Goal: Find specific page/section: Find specific page/section

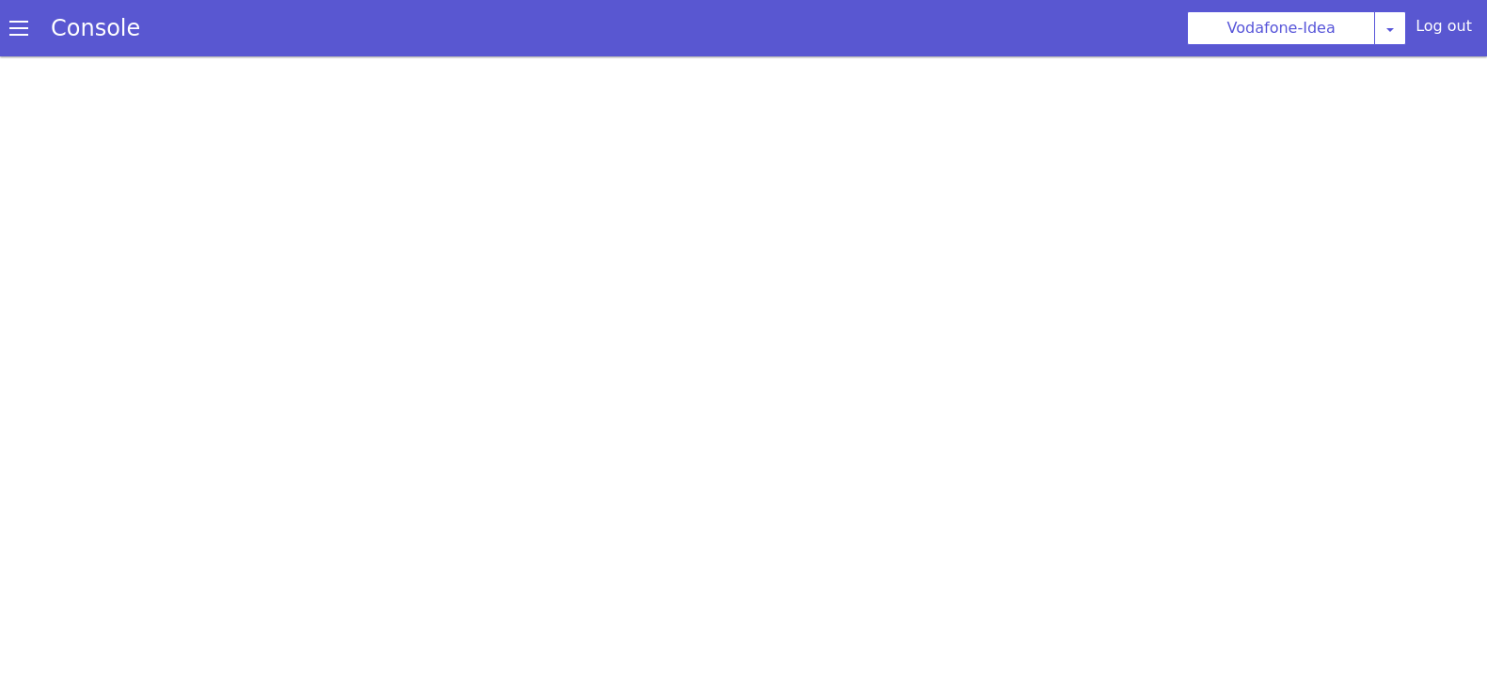
scroll to position [5, 0]
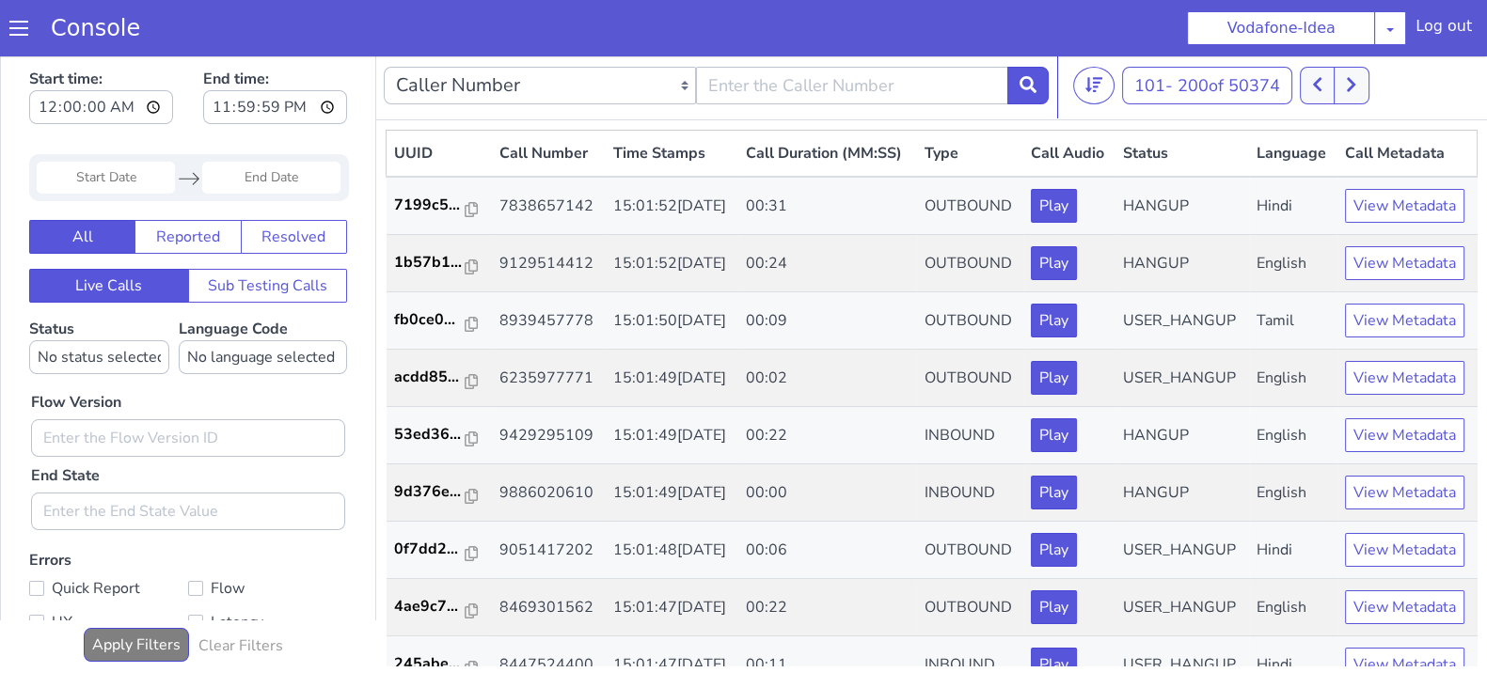
click at [1356, 82] on icon at bounding box center [1351, 84] width 10 height 17
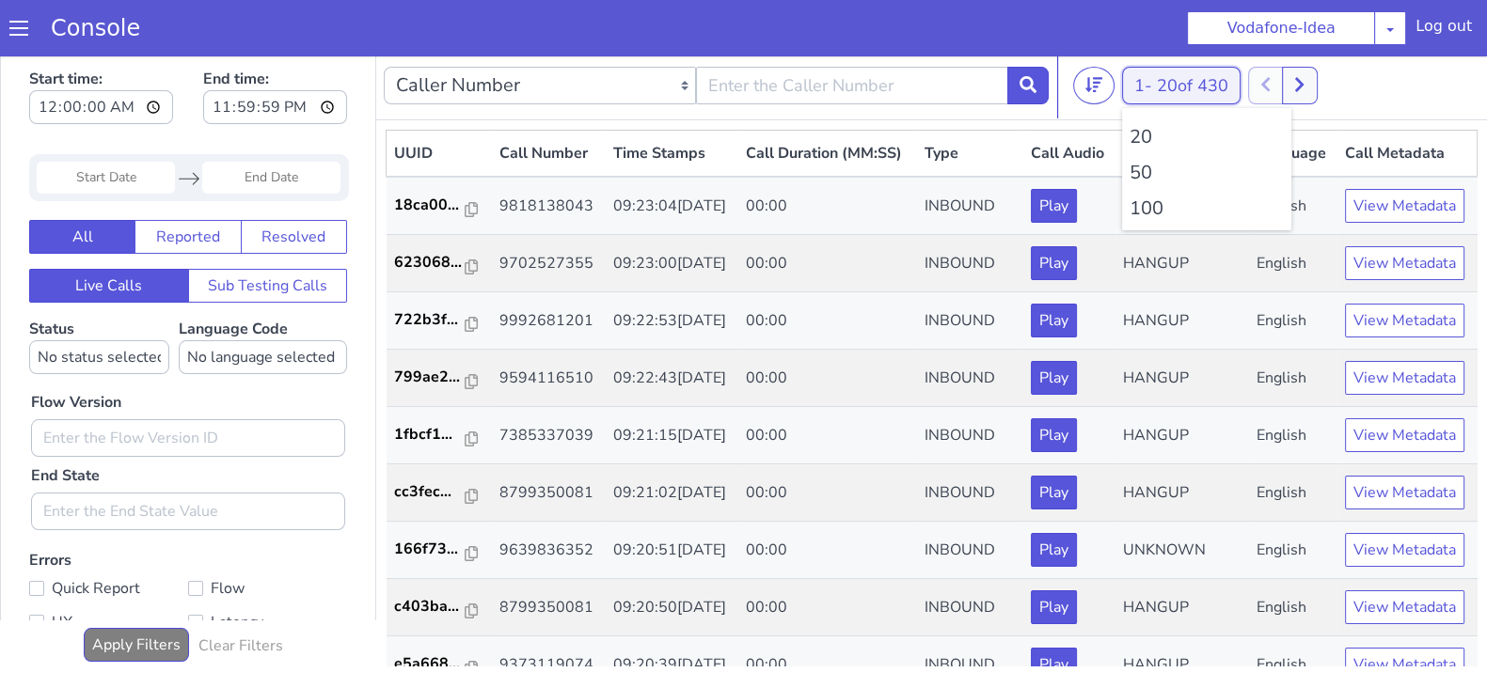
click at [1140, 81] on button "1 - 20 of 430" at bounding box center [1181, 86] width 118 height 38
click at [1144, 200] on li "100" at bounding box center [1206, 209] width 154 height 28
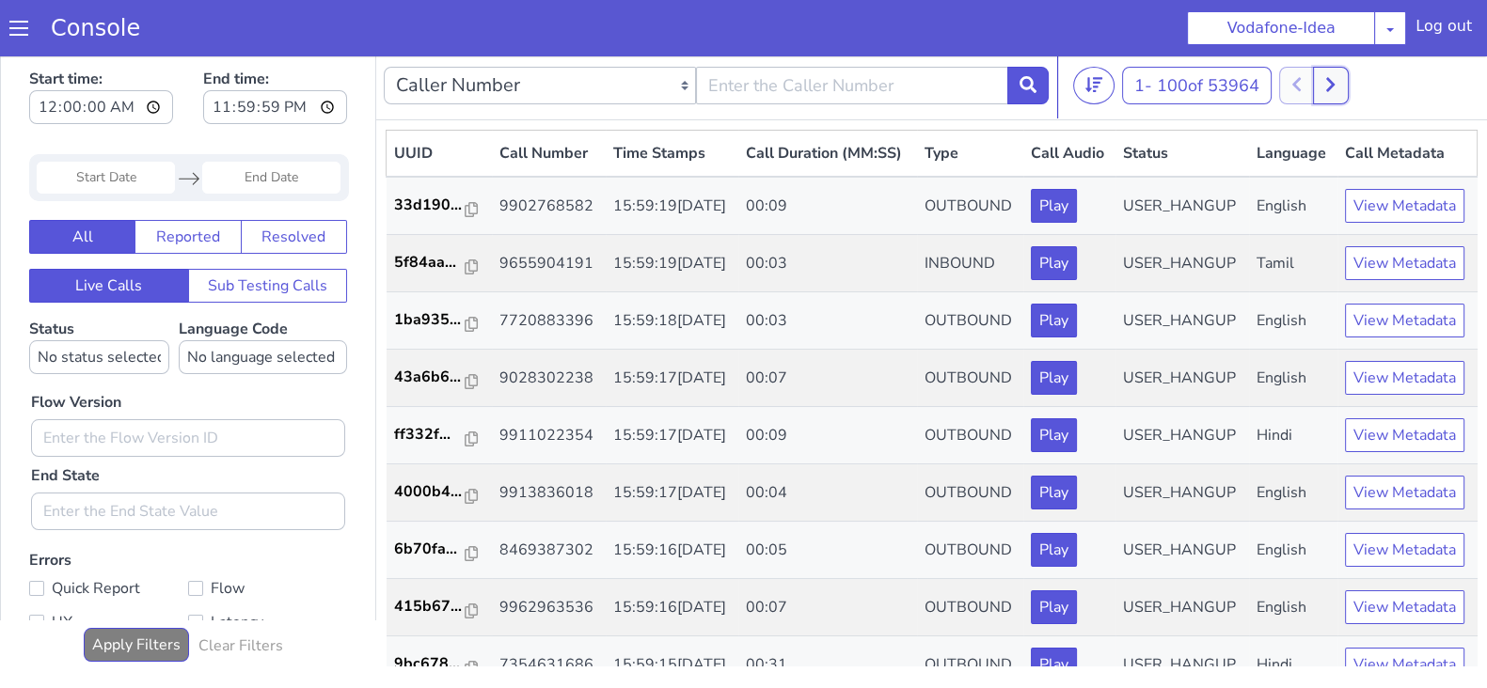
click at [1317, 89] on button at bounding box center [1330, 86] width 35 height 38
click at [1343, 87] on button at bounding box center [1351, 86] width 35 height 38
click at [1359, 103] on button at bounding box center [1351, 86] width 35 height 38
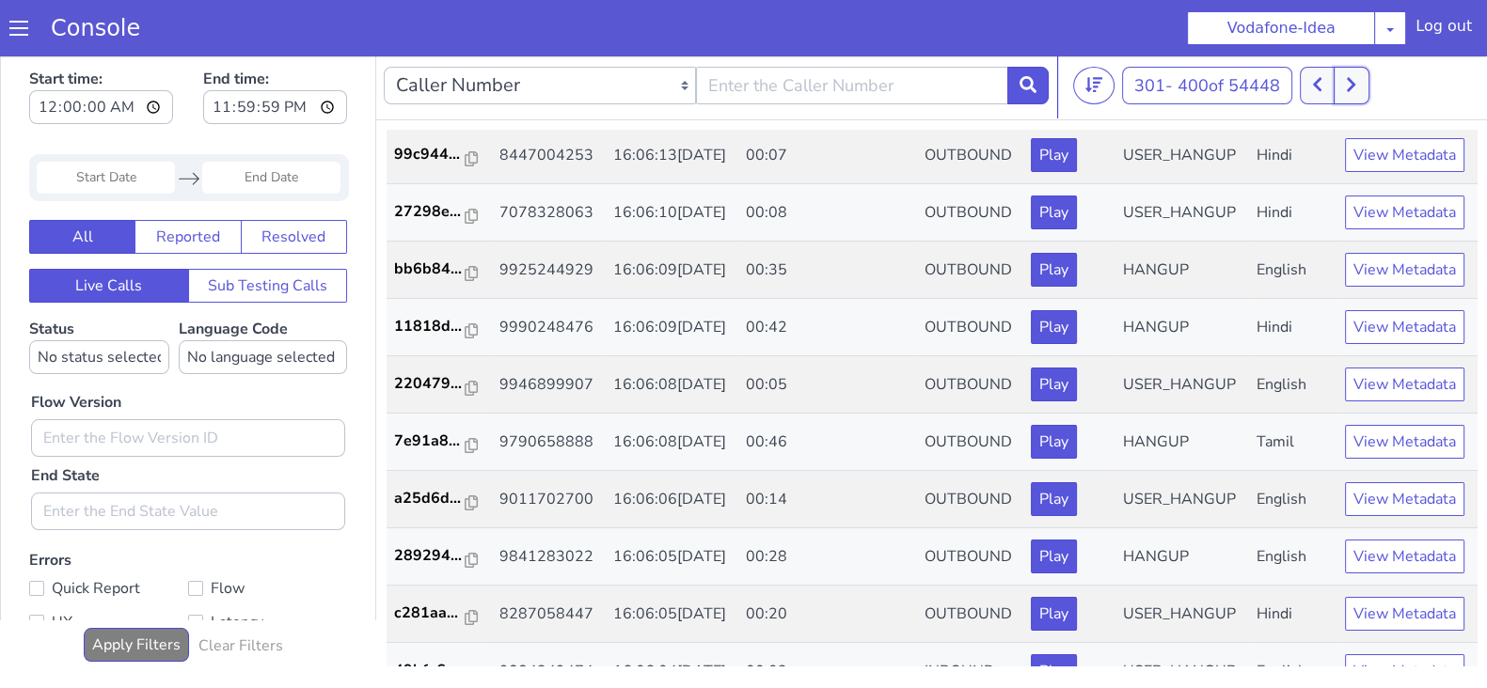
scroll to position [687, 0]
